Goal: Check status: Check status

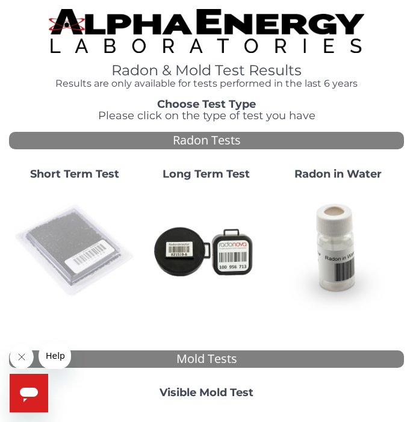
click at [73, 220] on img at bounding box center [75, 251] width 122 height 122
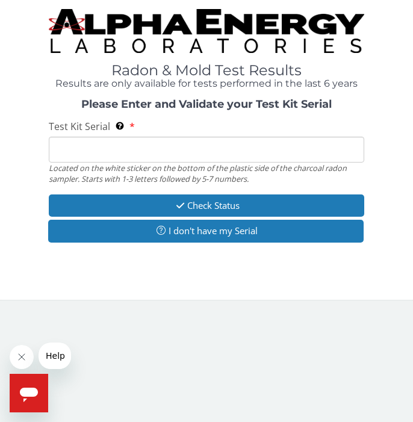
click at [74, 147] on input "Test Kit Serial Located on the white sticker on the bottom of the plastic side …" at bounding box center [207, 150] width 316 height 26
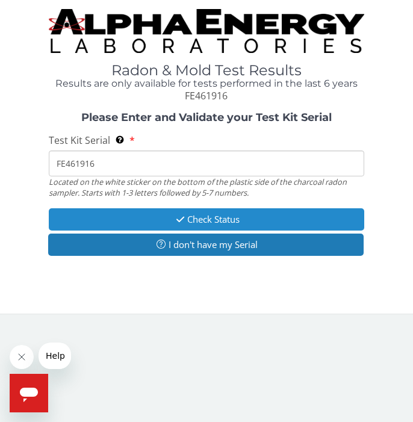
type input "FE461916"
click at [204, 215] on button "Check Status" at bounding box center [207, 219] width 316 height 22
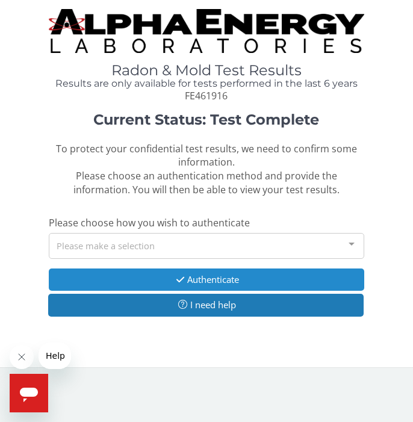
click at [206, 272] on button "Authenticate" at bounding box center [207, 280] width 316 height 22
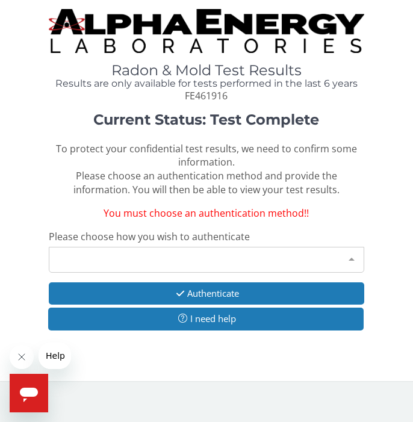
click at [349, 251] on div at bounding box center [352, 259] width 24 height 23
click at [51, 352] on span "Help" at bounding box center [55, 356] width 19 height 10
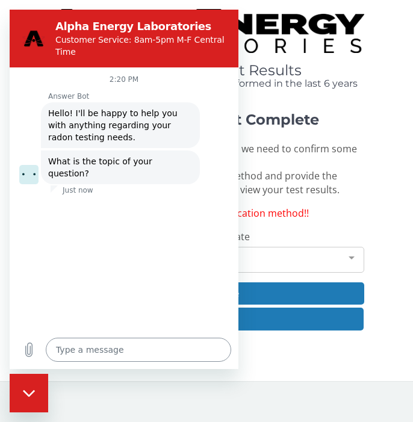
type textarea "x"
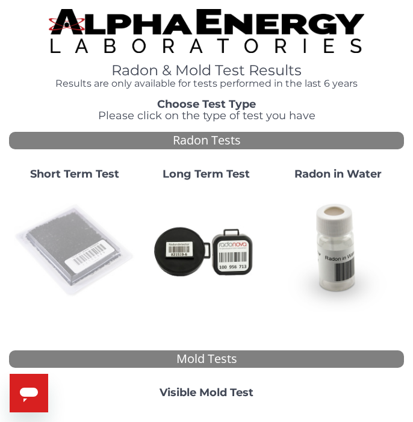
click at [66, 239] on img at bounding box center [75, 251] width 122 height 122
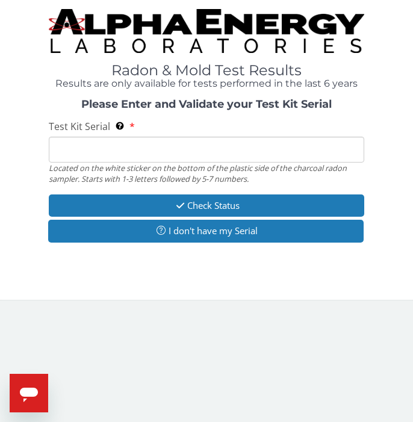
scroll to position [0, 1]
click at [66, 145] on input "Test Kit Serial Located on the white sticker on the bottom of the plastic side …" at bounding box center [207, 150] width 316 height 26
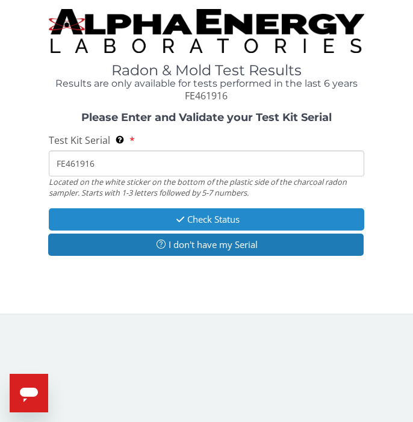
scroll to position [1, 0]
type input "FE461916"
click at [204, 209] on button "Check Status" at bounding box center [207, 219] width 316 height 22
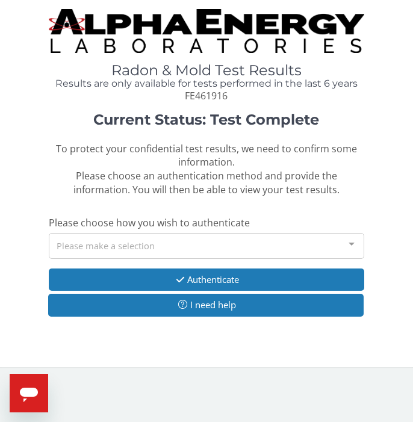
scroll to position [0, 0]
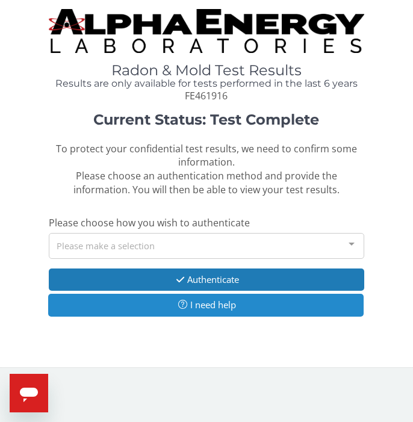
click at [201, 299] on button "I need help" at bounding box center [206, 305] width 316 height 22
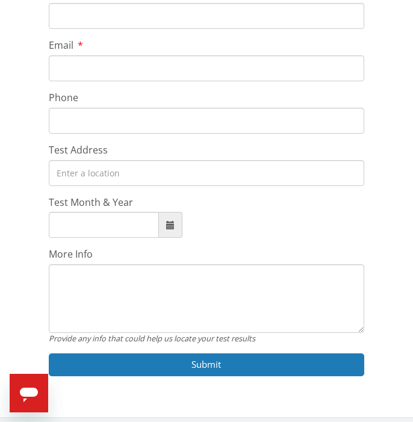
scroll to position [307, 0]
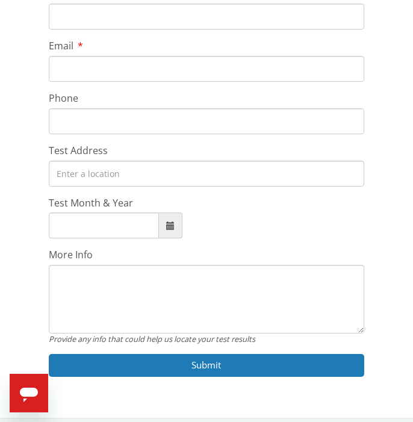
click at [30, 392] on icon "Open messaging window" at bounding box center [29, 395] width 18 height 14
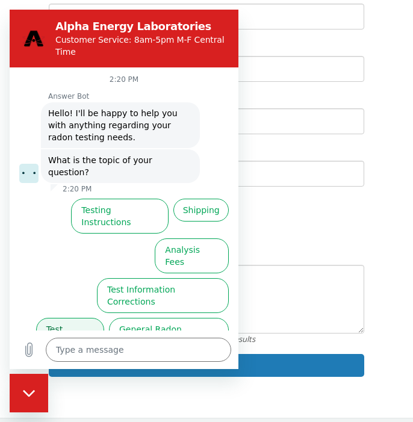
scroll to position [307, 1]
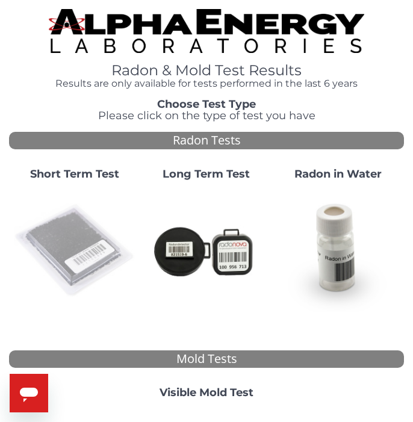
click at [64, 218] on img at bounding box center [75, 251] width 122 height 122
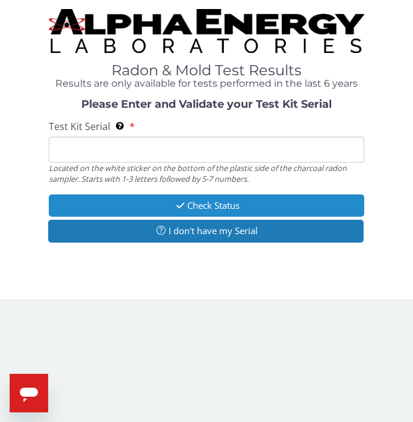
scroll to position [1, 0]
click at [201, 202] on button "Check Status" at bounding box center [207, 206] width 316 height 22
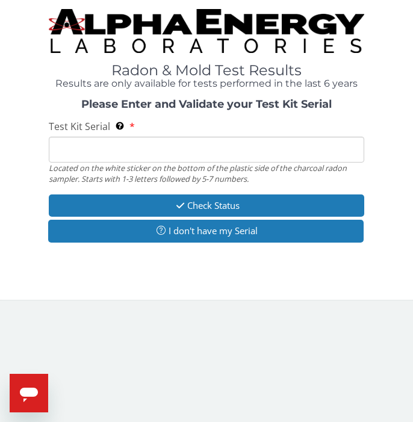
scroll to position [0, 0]
click at [67, 147] on input "Test Kit Serial Located on the white sticker on the bottom of the plastic side …" at bounding box center [207, 150] width 316 height 26
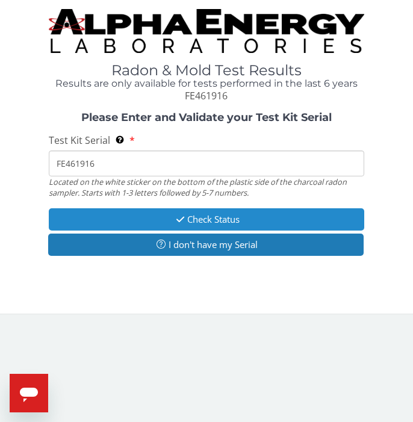
type input "FE461916"
click at [207, 212] on button "Check Status" at bounding box center [207, 219] width 316 height 22
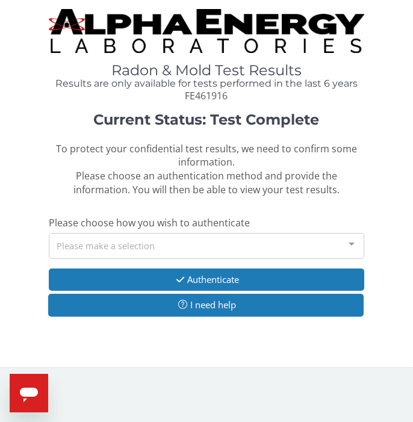
click at [352, 237] on div at bounding box center [352, 245] width 24 height 23
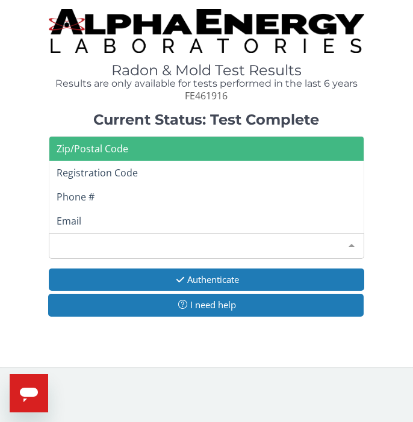
click at [136, 139] on span "Zip/Postal Code" at bounding box center [206, 149] width 315 height 24
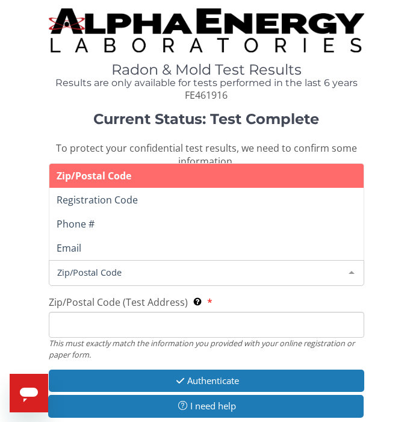
scroll to position [1, 1]
click at [352, 264] on div at bounding box center [352, 272] width 24 height 23
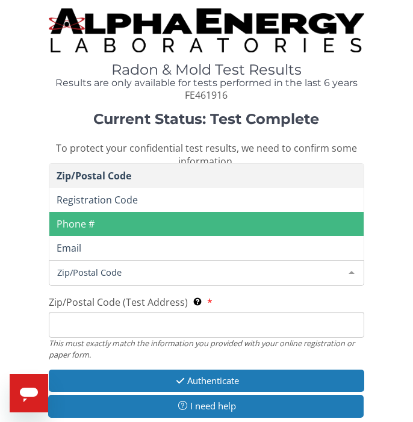
scroll to position [1, 1]
click at [67, 217] on span "Phone #" at bounding box center [76, 223] width 38 height 13
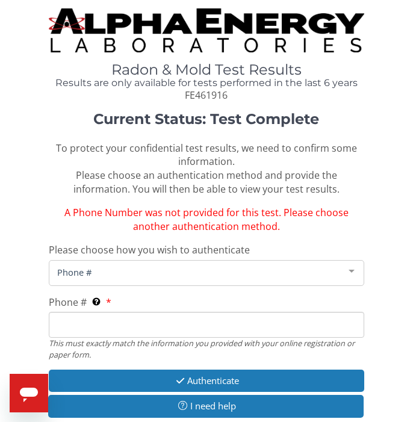
scroll to position [1, 1]
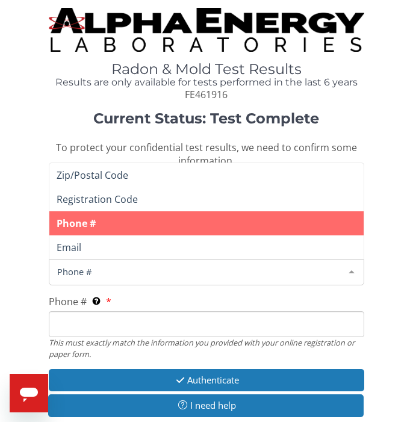
click at [347, 264] on div at bounding box center [352, 271] width 24 height 23
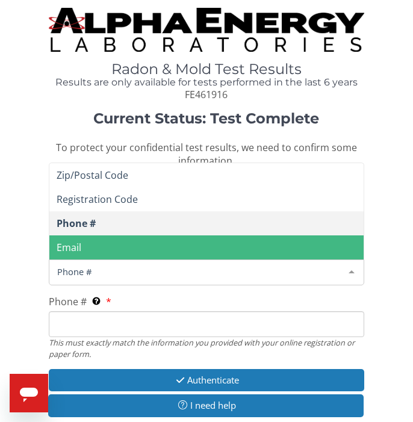
scroll to position [4, 0]
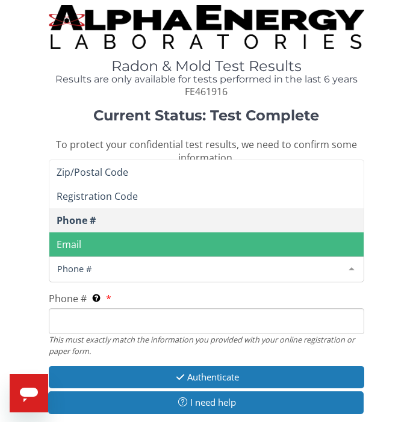
click at [84, 240] on span "Email" at bounding box center [206, 245] width 315 height 24
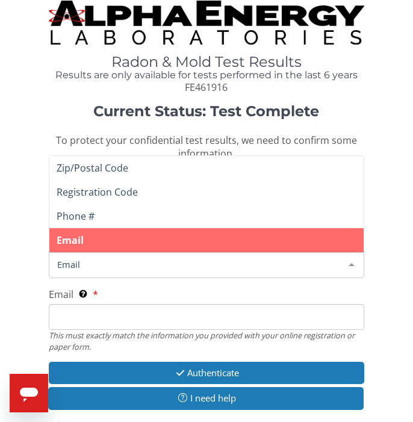
click at [354, 261] on div at bounding box center [352, 264] width 24 height 23
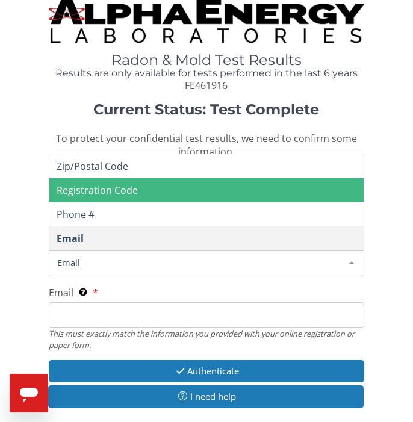
scroll to position [8, 1]
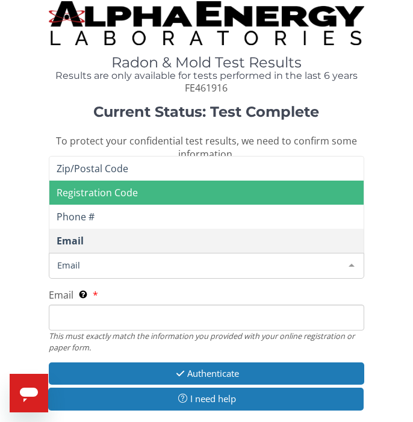
click at [123, 186] on span "Registration Code" at bounding box center [97, 192] width 81 height 13
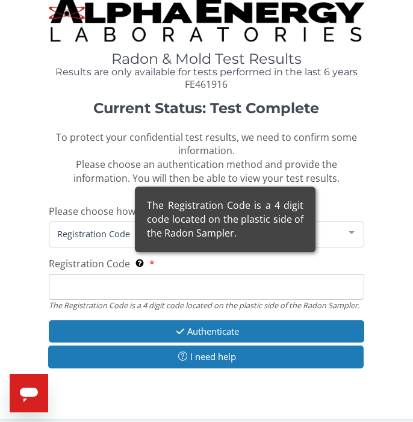
scroll to position [8, 0]
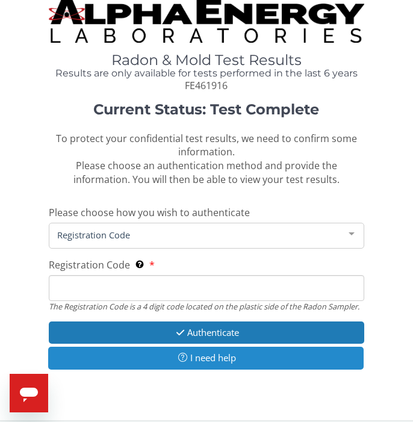
click at [199, 352] on button "I need help" at bounding box center [206, 358] width 316 height 22
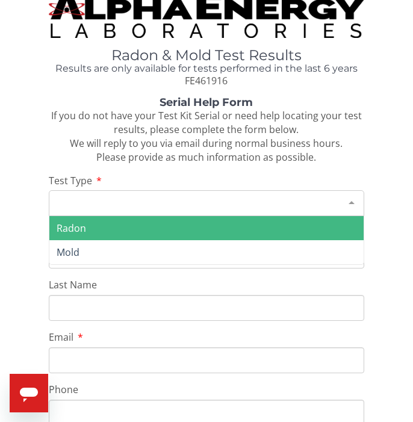
click at [108, 206] on div "Please make a selection" at bounding box center [207, 203] width 316 height 26
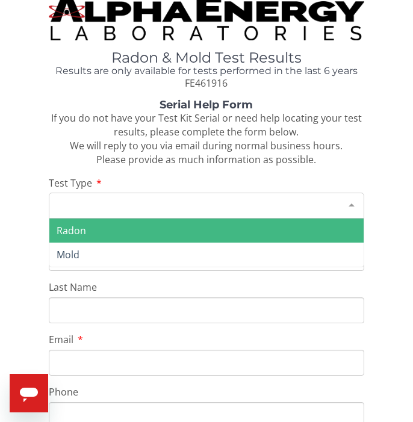
scroll to position [11, 1]
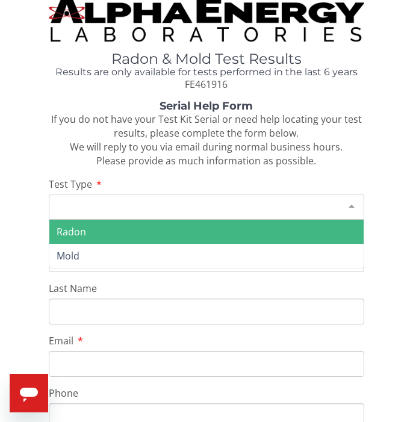
click at [71, 225] on span "Radon" at bounding box center [72, 231] width 30 height 13
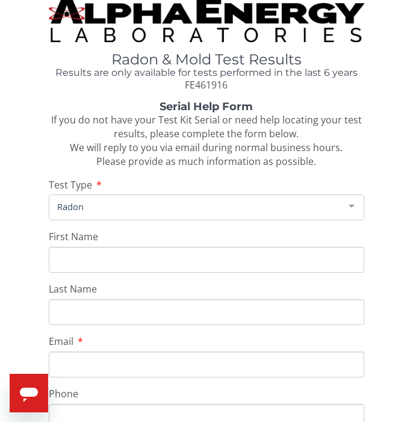
scroll to position [11, 0]
type input "Dean"
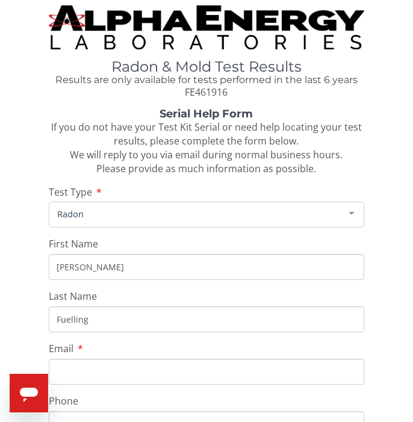
scroll to position [0, 0]
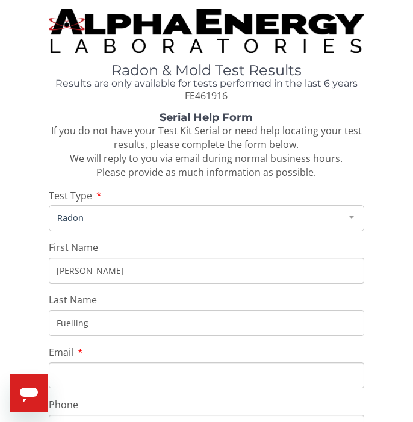
type input "Fuelling"
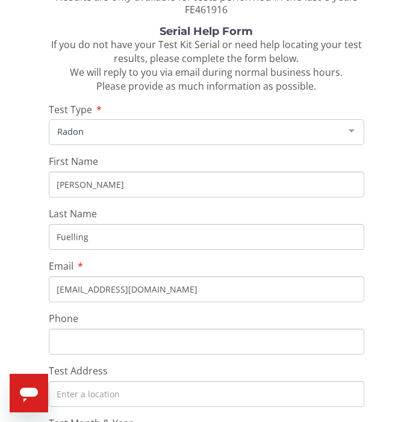
scroll to position [88, 0]
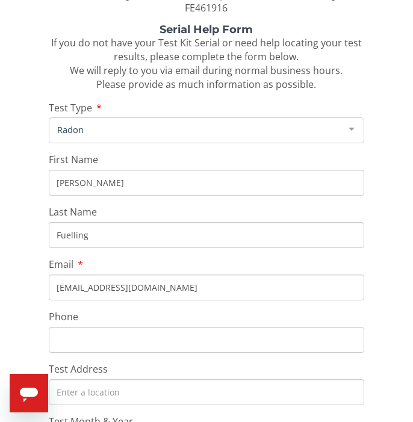
type input "[EMAIL_ADDRESS][DOMAIN_NAME]"
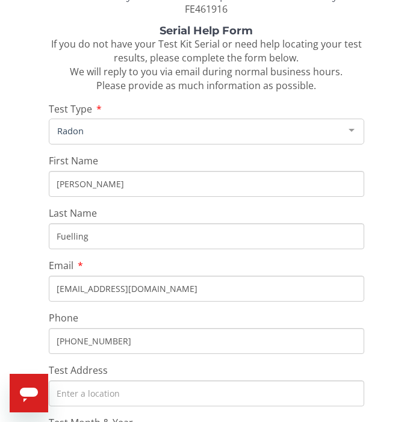
scroll to position [87, 0]
type input "605 430 3418"
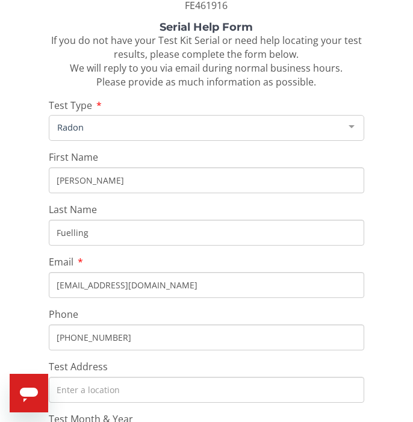
scroll to position [96, 0]
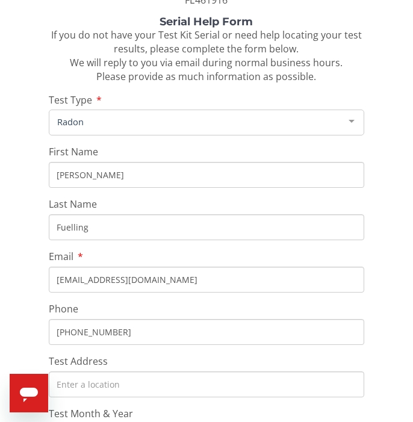
click at [351, 381] on input "Test Address" at bounding box center [207, 385] width 316 height 26
click at [81, 372] on input "Test Address" at bounding box center [207, 385] width 316 height 26
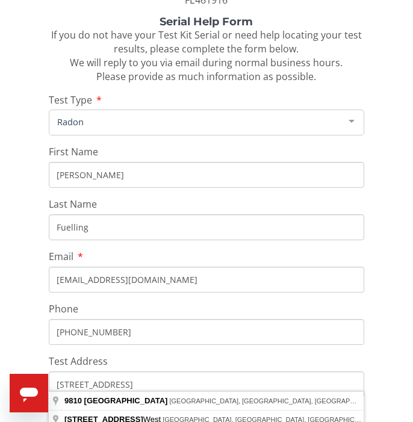
click at [76, 377] on input "9810Sheridan Lake Road" at bounding box center [207, 385] width 316 height 26
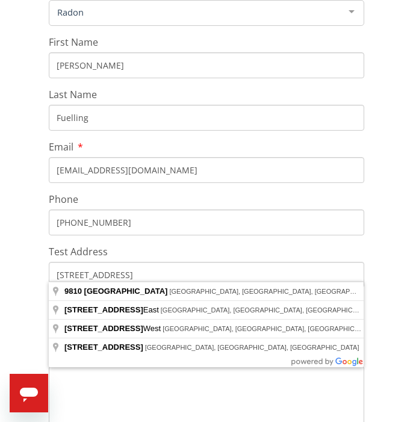
scroll to position [207, 0]
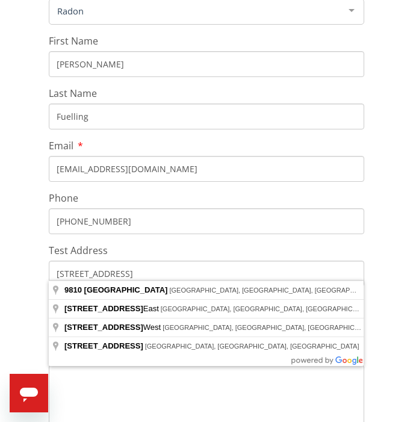
type input "9810 Sheridan Lake Rd, Rapid City, SD 57702, USA"
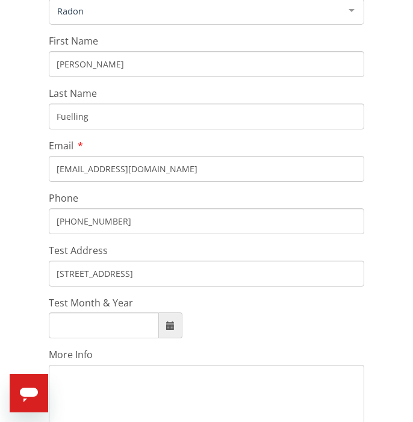
click at [169, 322] on span at bounding box center [170, 326] width 8 height 8
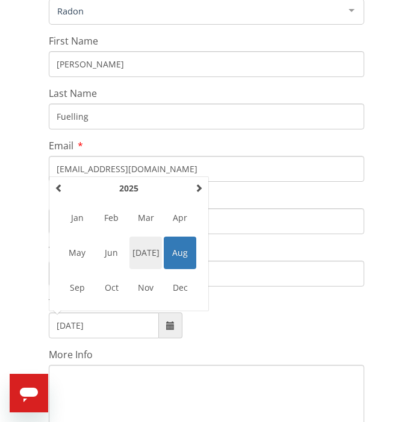
click at [142, 241] on span "Jul" at bounding box center [146, 253] width 33 height 33
type input "July, 2025"
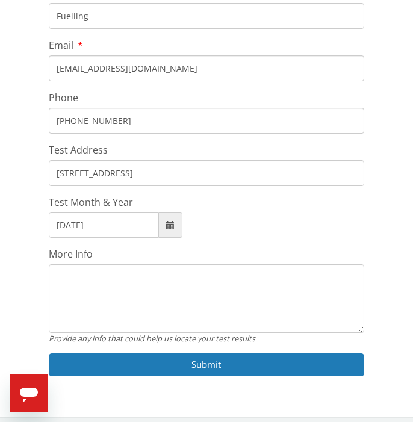
scroll to position [307, 0]
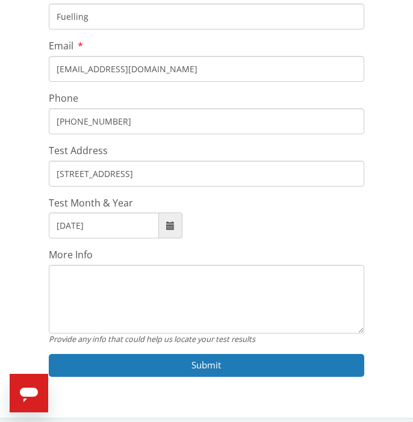
click at [66, 269] on textarea "More Info" at bounding box center [207, 299] width 316 height 69
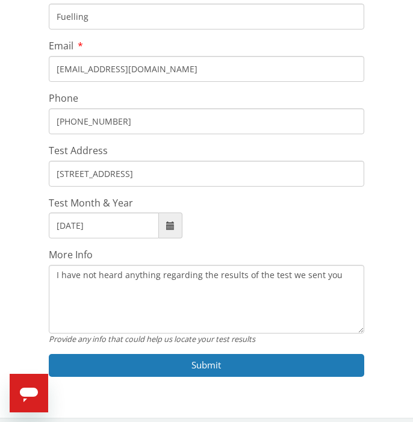
type textarea "I have not heard anything regarding the results of the test we sent you."
click at [65, 289] on textarea "I have not heard anything regarding the results of the test we sent you." at bounding box center [207, 299] width 316 height 69
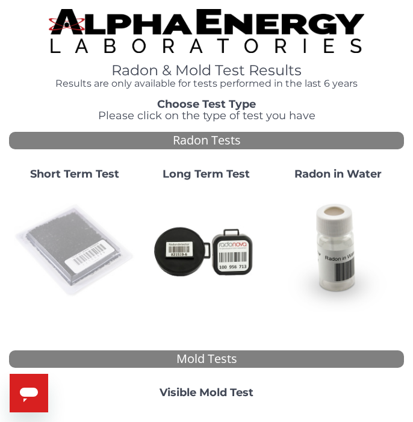
click at [72, 225] on img at bounding box center [75, 251] width 122 height 122
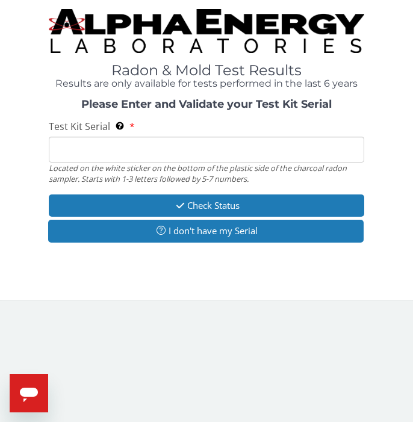
click at [84, 145] on input "Test Kit Serial Located on the white sticker on the bottom of the plastic side …" at bounding box center [207, 150] width 316 height 26
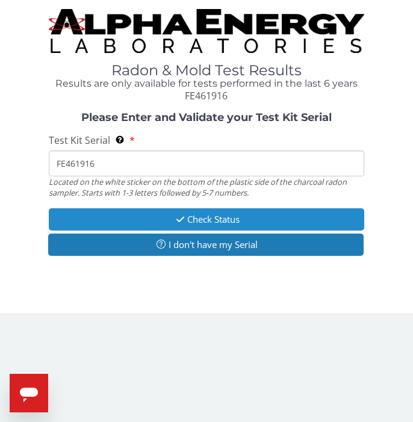
type input "FE461916"
click at [202, 213] on button "Check Status" at bounding box center [207, 219] width 316 height 22
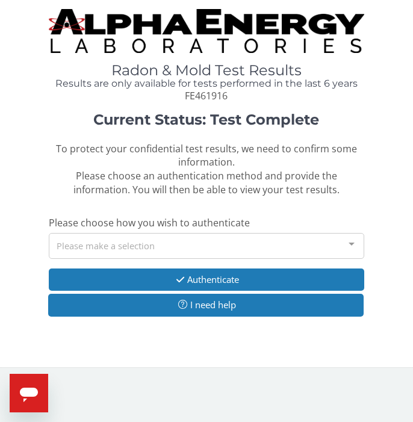
click at [352, 238] on div at bounding box center [352, 245] width 24 height 23
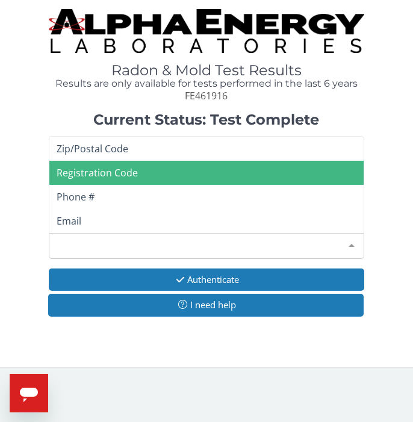
scroll to position [1, 0]
click at [121, 166] on span "Registration Code" at bounding box center [97, 172] width 81 height 13
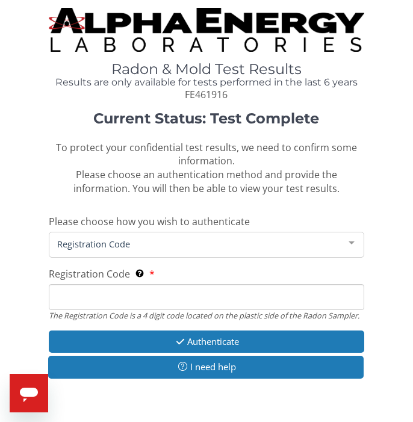
click at [87, 294] on input "Registration Code The Registration Code is a 4 digit code located on the plasti…" at bounding box center [207, 297] width 316 height 26
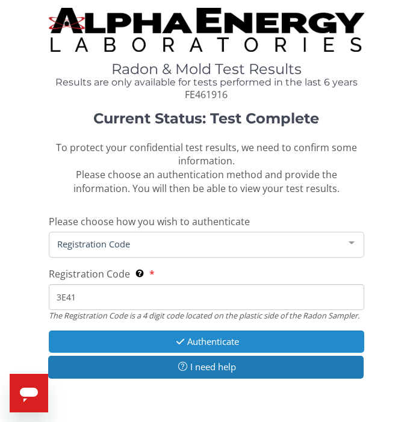
type input "3E41"
click at [210, 334] on button "Authenticate" at bounding box center [207, 342] width 316 height 22
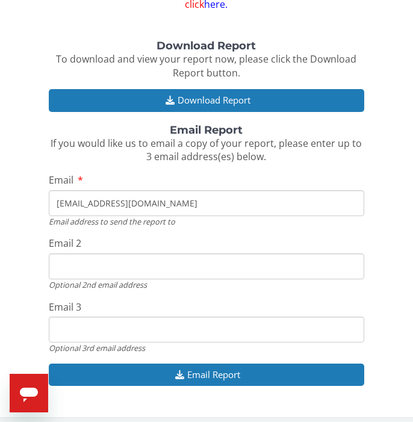
scroll to position [132, 0]
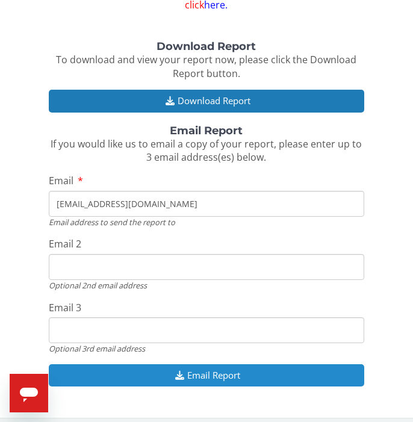
type input "[EMAIL_ADDRESS][DOMAIN_NAME]"
click at [195, 366] on button "Email Report" at bounding box center [207, 375] width 316 height 22
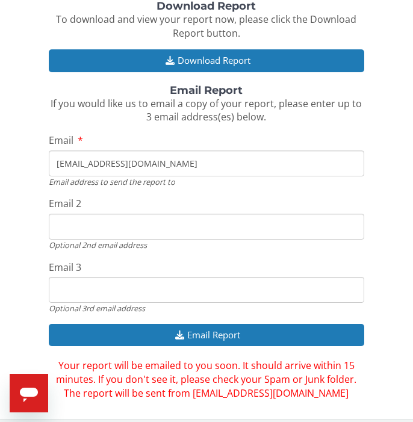
scroll to position [172, 0]
